Goal: Communication & Community: Participate in discussion

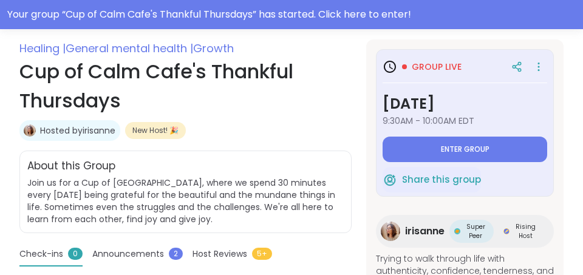
scroll to position [284, 0]
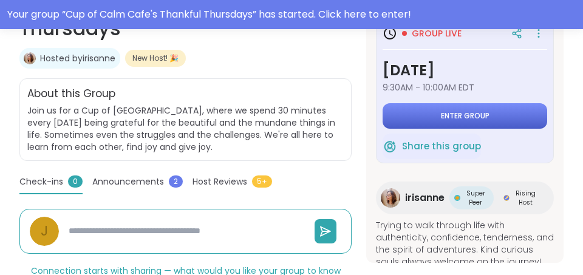
click at [462, 117] on span "Enter group" at bounding box center [465, 116] width 49 height 10
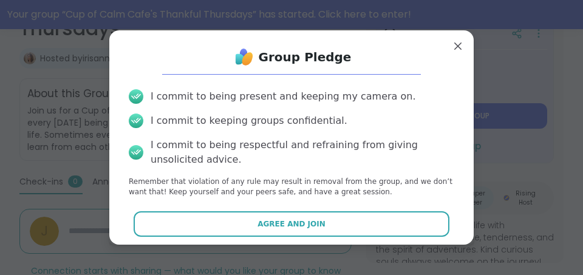
drag, startPoint x: 289, startPoint y: 228, endPoint x: 295, endPoint y: 224, distance: 7.3
click at [289, 228] on span "Agree and Join" at bounding box center [292, 224] width 68 height 11
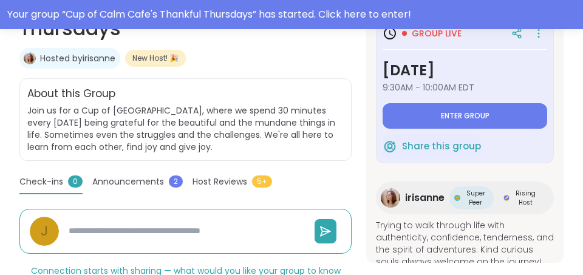
type textarea "*"
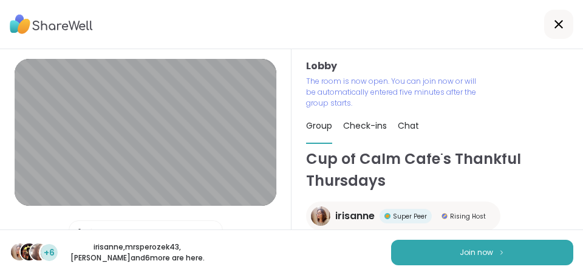
scroll to position [19, 0]
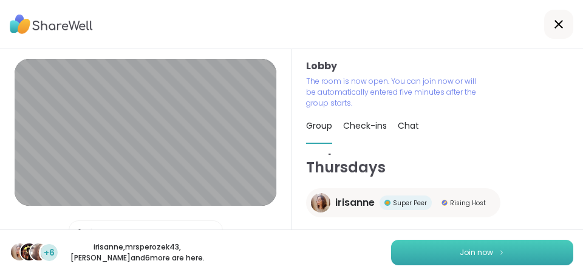
click at [516, 256] on button "Join now" at bounding box center [482, 253] width 182 height 26
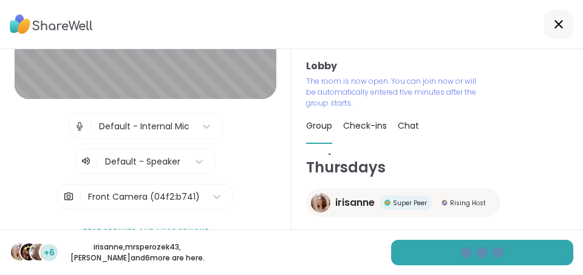
scroll to position [0, 0]
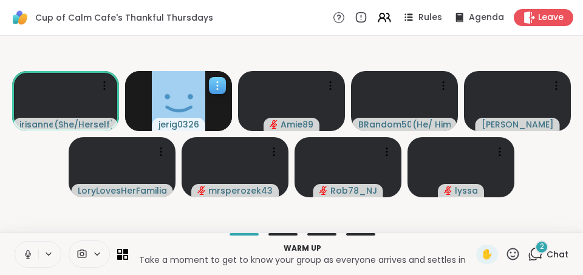
click at [218, 84] on icon at bounding box center [217, 86] width 12 height 12
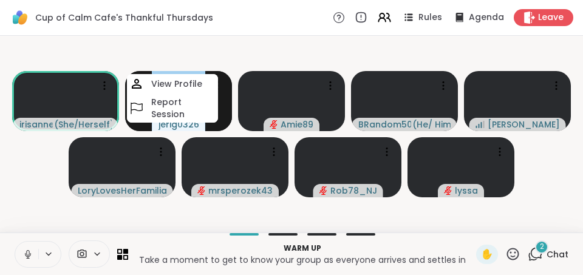
click at [43, 182] on video-player-container "irisanne ( She/Herself ) jerig0326 View Profile Report Session Amie89 BRandom50…" at bounding box center [291, 134] width 569 height 187
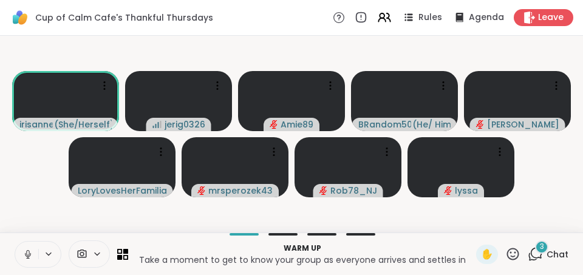
click at [557, 253] on span "Chat" at bounding box center [558, 255] width 22 height 12
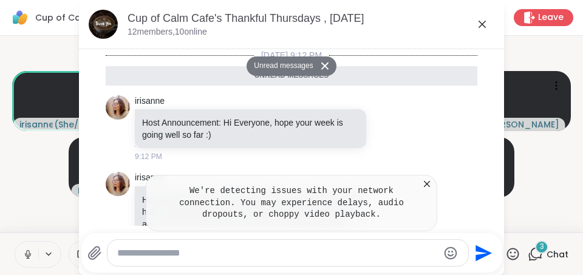
scroll to position [484, 0]
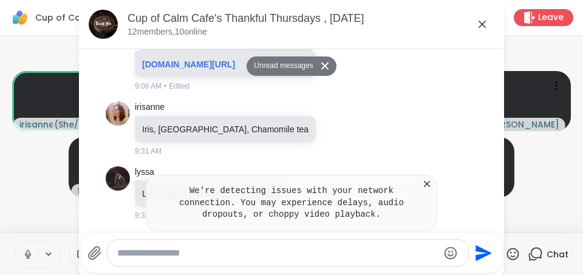
click at [144, 251] on textarea "Type your message" at bounding box center [277, 253] width 321 height 12
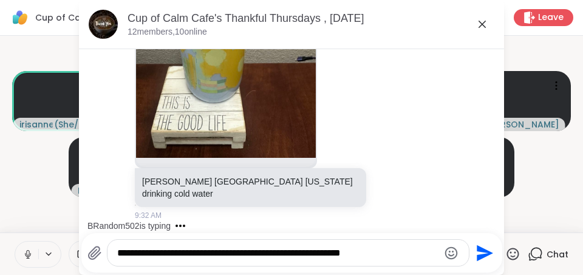
scroll to position [2, 0]
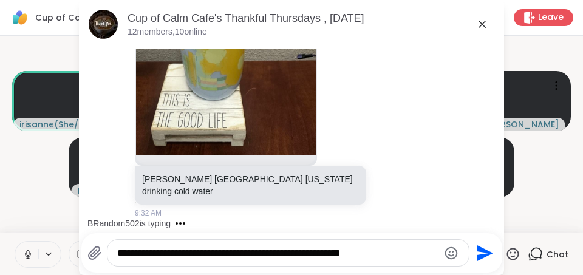
type textarea "**********"
click at [89, 252] on icon at bounding box center [95, 253] width 12 height 13
click at [0, 0] on input "file" at bounding box center [0, 0] width 0 height 0
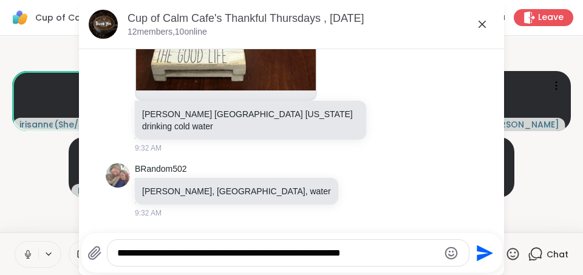
click at [483, 24] on icon at bounding box center [482, 24] width 15 height 15
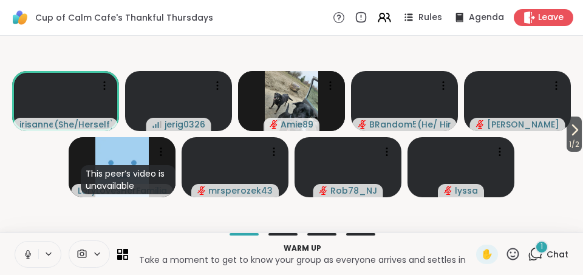
click at [543, 246] on span "1" at bounding box center [542, 247] width 2 height 10
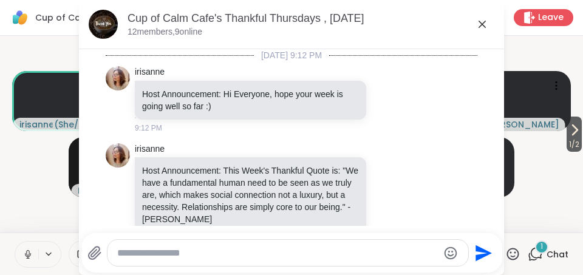
scroll to position [1076, 0]
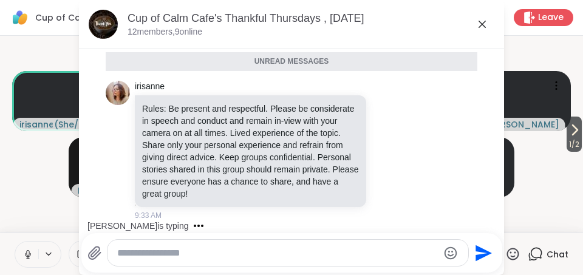
click at [554, 190] on video-player-container "1 / 2 irisanne ( She/Herself ) jerig0326 Amie89 BRandom502 ( He/ Him ) [PERSON_…" at bounding box center [291, 134] width 569 height 187
click at [484, 24] on icon at bounding box center [482, 24] width 15 height 15
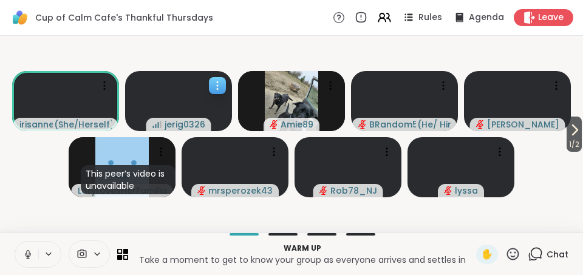
click at [221, 87] on icon at bounding box center [217, 86] width 12 height 12
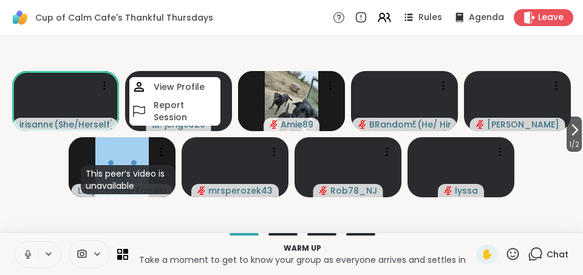
click at [570, 197] on video-player-container "1 / 2 [PERSON_NAME] ( She/Herself ) jerig0326 View Profile Report Session Amie8…" at bounding box center [291, 134] width 569 height 187
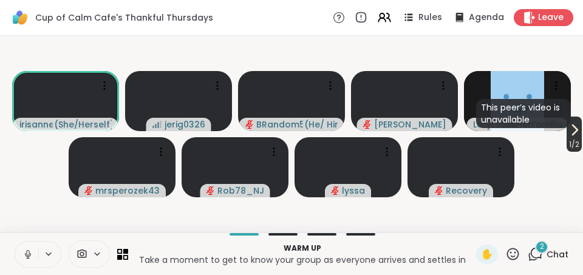
click at [572, 129] on icon at bounding box center [575, 130] width 15 height 15
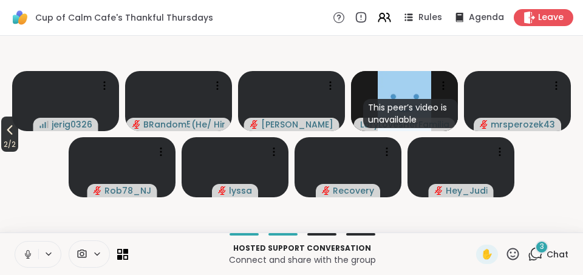
click at [11, 132] on icon at bounding box center [9, 130] width 5 height 10
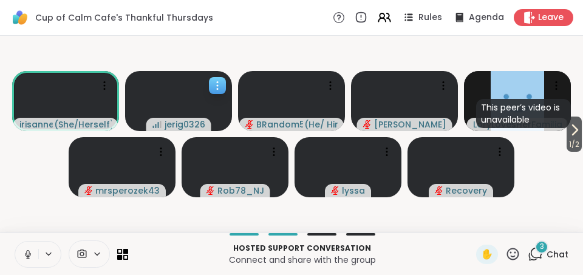
click at [213, 129] on video at bounding box center [178, 101] width 107 height 60
click at [9, 182] on video-player-container "1 / 2 irisanne ( She/Herself ) jerig0326 BRandom502 ( He/ Him ) [PERSON_NAME] T…" at bounding box center [291, 134] width 569 height 187
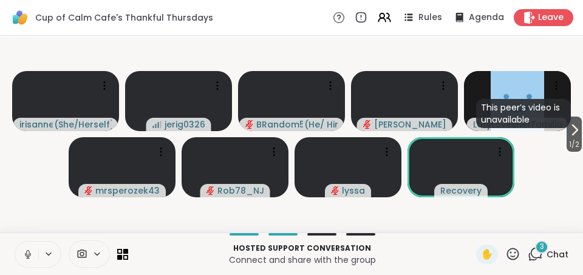
click at [29, 261] on button at bounding box center [26, 255] width 23 height 26
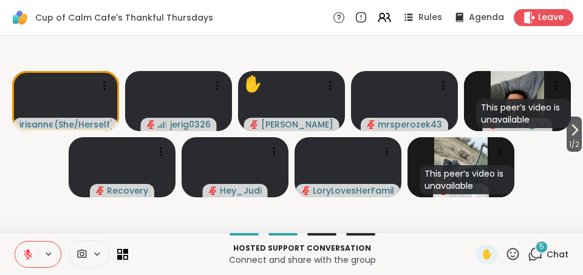
click at [28, 257] on icon at bounding box center [28, 254] width 9 height 9
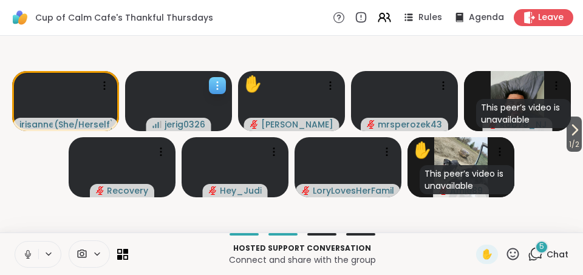
click at [218, 89] on icon at bounding box center [217, 89] width 1 height 1
click at [8, 208] on video-player-container "1 / 2 irisanne ( She/Herself ) jerig0326 ✋ [PERSON_NAME] mrsperozek43 This peer…" at bounding box center [291, 134] width 569 height 187
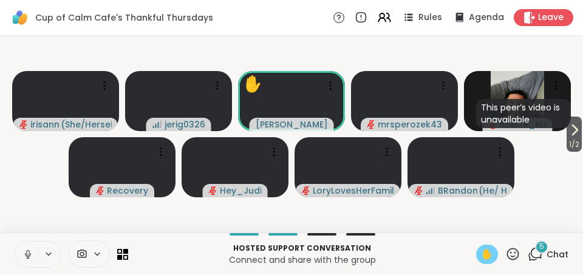
click at [489, 255] on span "✋" at bounding box center [487, 254] width 12 height 15
click at [573, 126] on icon at bounding box center [575, 130] width 5 height 10
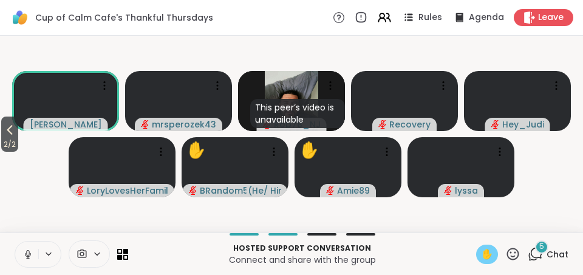
click at [12, 127] on icon at bounding box center [9, 130] width 5 height 10
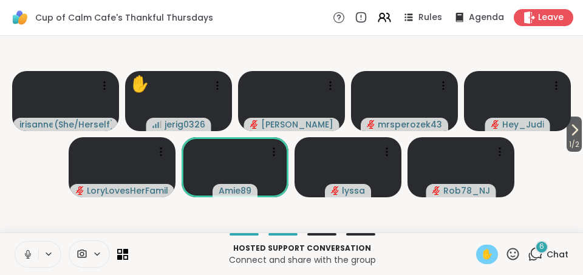
click at [24, 257] on icon at bounding box center [27, 254] width 11 height 11
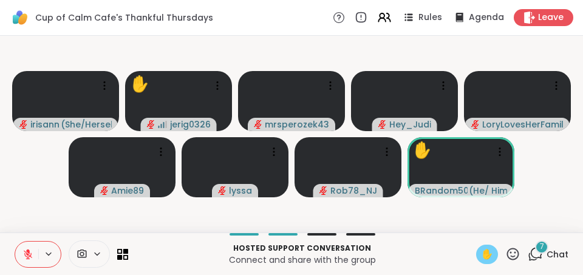
click at [540, 256] on icon at bounding box center [535, 254] width 15 height 15
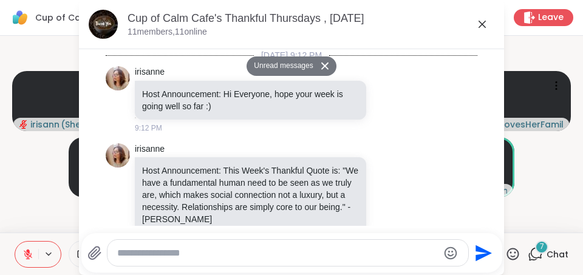
scroll to position [1613, 0]
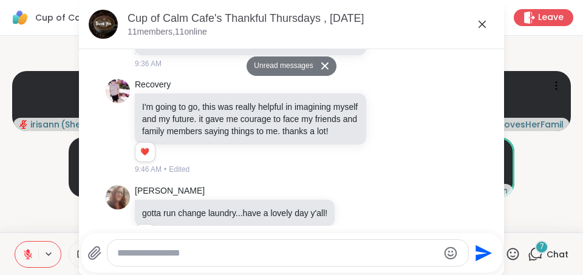
click at [484, 24] on icon at bounding box center [482, 24] width 15 height 15
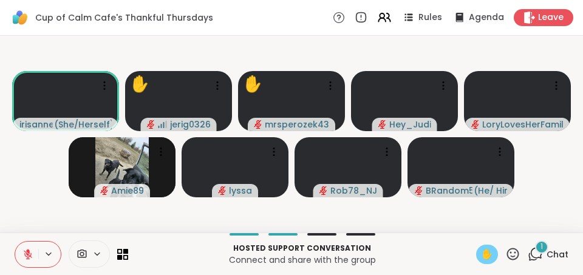
click at [29, 250] on icon at bounding box center [28, 251] width 4 height 5
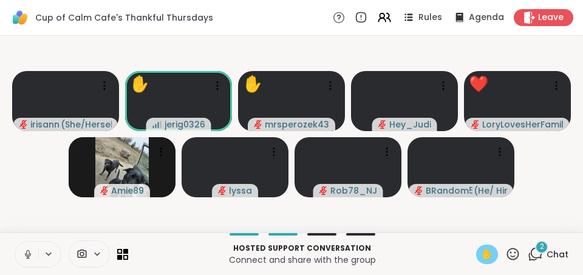
click at [26, 254] on icon at bounding box center [28, 255] width 6 height 4
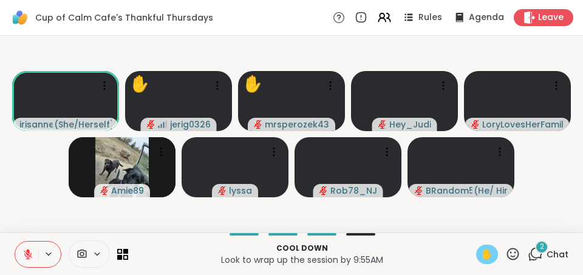
click at [483, 256] on span "✋" at bounding box center [487, 254] width 12 height 15
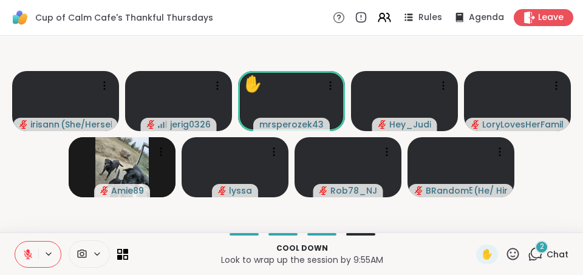
click at [543, 254] on icon at bounding box center [535, 254] width 15 height 15
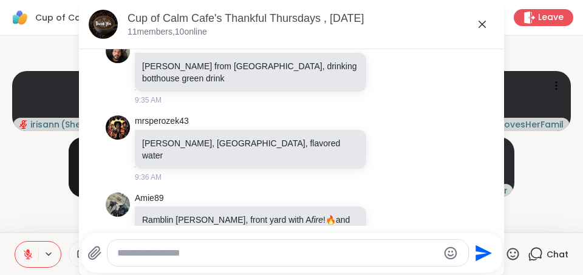
scroll to position [1370, 0]
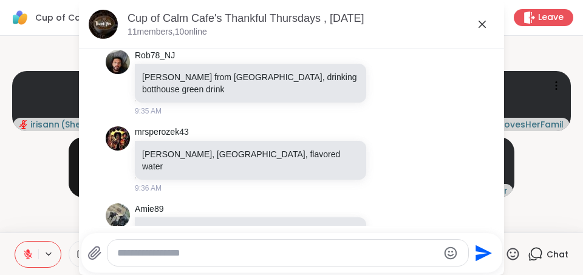
click at [480, 25] on icon at bounding box center [482, 24] width 15 height 15
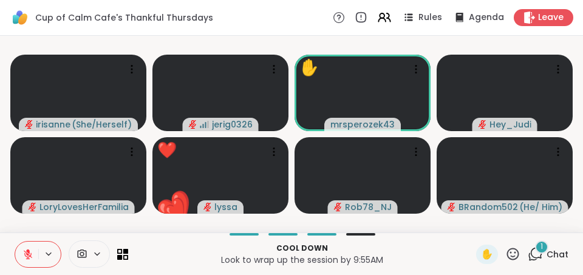
click at [541, 252] on div "1" at bounding box center [541, 247] width 13 height 13
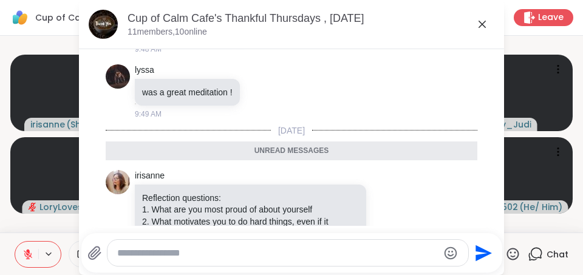
scroll to position [1891, 0]
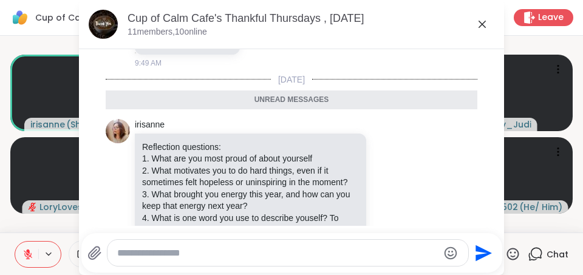
click at [539, 224] on video-player-container "irisanne ( She/Herself ) jerig0326 ✋ mrsperozek43 Hey_Judi LoryLovesHerFamilia …" at bounding box center [291, 134] width 569 height 187
click at [485, 26] on icon at bounding box center [482, 24] width 15 height 15
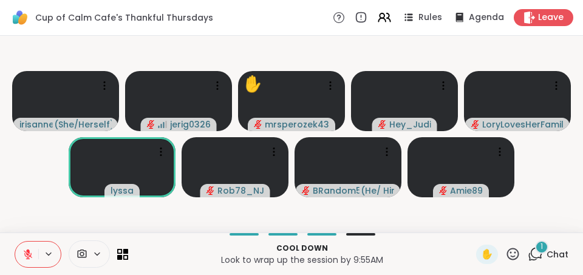
click at [535, 251] on icon at bounding box center [535, 254] width 15 height 15
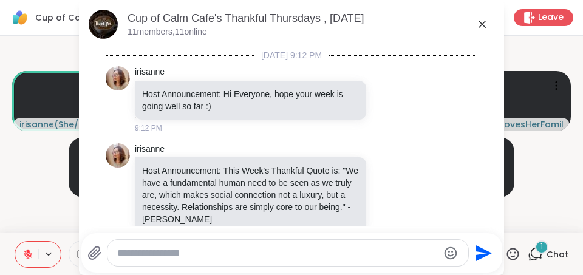
scroll to position [1956, 0]
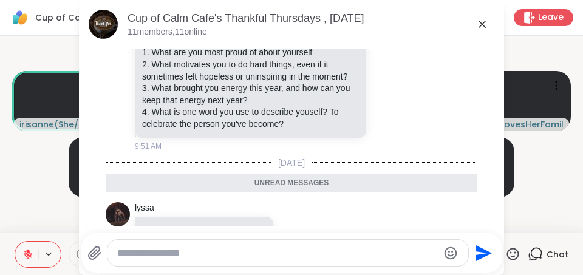
click at [548, 171] on video-player-container "irisanne ( She/Herself ) jerig0326 ✋ mrsperozek43 Hey_Judi LoryLovesHerFamilia …" at bounding box center [291, 134] width 569 height 187
click at [483, 23] on icon at bounding box center [482, 24] width 15 height 15
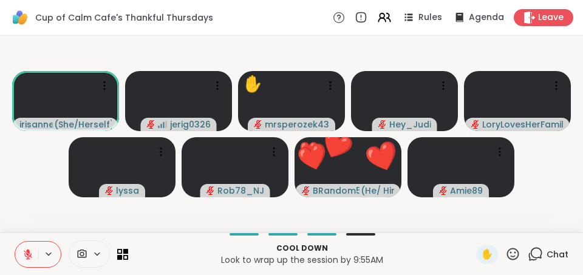
click at [533, 256] on icon at bounding box center [537, 253] width 12 height 11
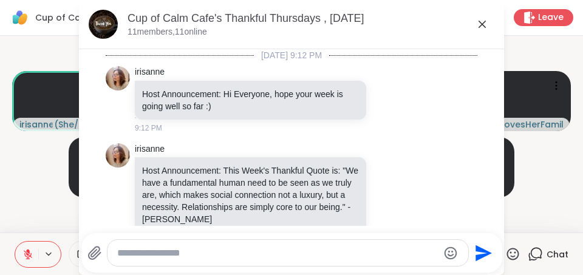
scroll to position [1914, 0]
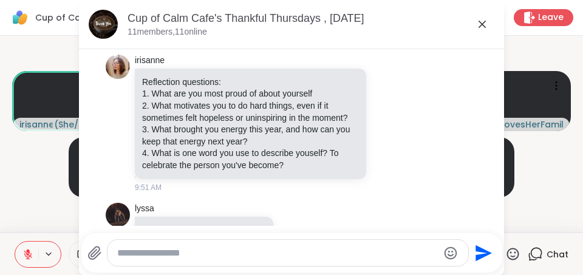
click at [137, 255] on textarea "Type your message" at bounding box center [277, 253] width 321 height 12
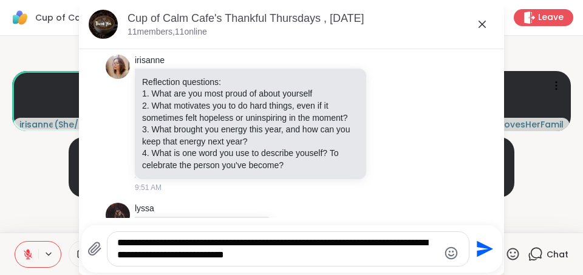
type textarea "**********"
click at [453, 253] on icon "Emoji picker" at bounding box center [451, 253] width 15 height 15
click at [447, 252] on icon "Emoji picker" at bounding box center [451, 253] width 15 height 15
click at [547, 191] on video-player-container "irisanne ( She/Herself ) jerig0326 mrsperozek43 Hey_Judi LoryLovesHerFamilia ly…" at bounding box center [291, 134] width 569 height 187
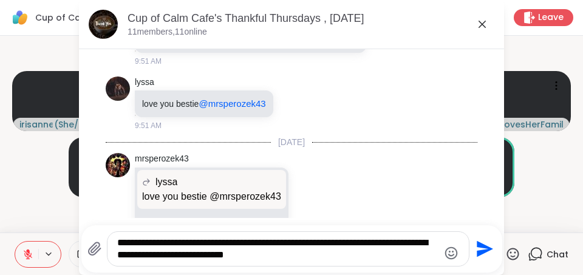
click at [480, 251] on icon "Send" at bounding box center [485, 249] width 16 height 16
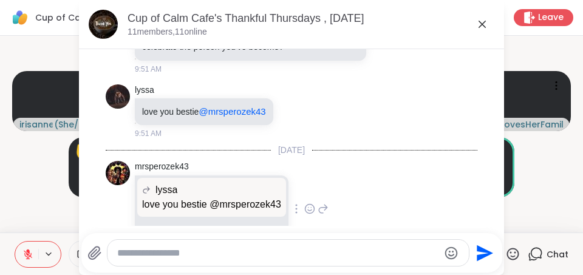
scroll to position [2109, 0]
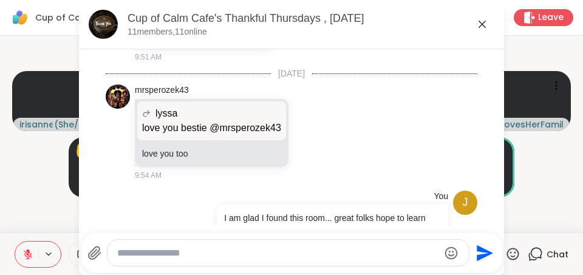
click at [483, 24] on icon at bounding box center [482, 24] width 15 height 15
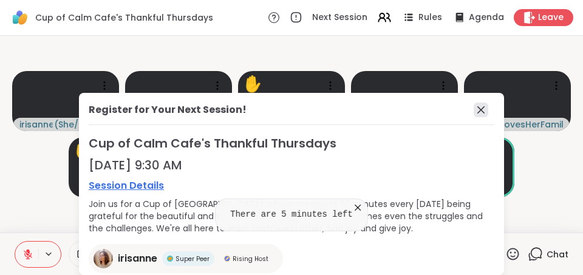
click at [479, 109] on icon at bounding box center [481, 110] width 15 height 15
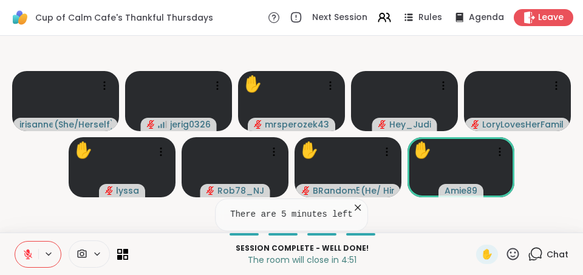
drag, startPoint x: 356, startPoint y: 207, endPoint x: 363, endPoint y: 208, distance: 6.8
click at [358, 207] on icon at bounding box center [358, 208] width 12 height 12
